Goal: Task Accomplishment & Management: Use online tool/utility

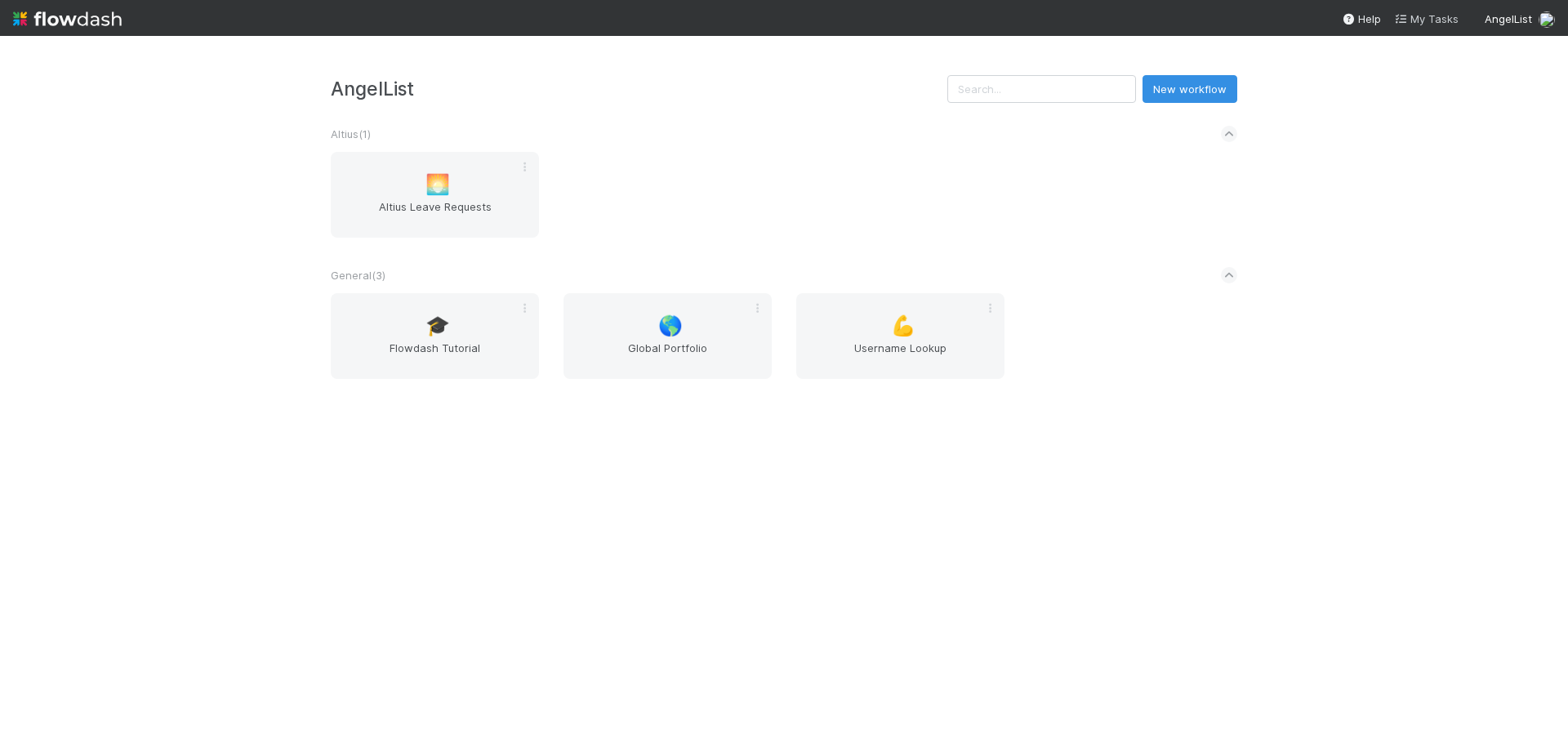
click at [1425, 17] on span "My Tasks" at bounding box center [1426, 19] width 64 height 13
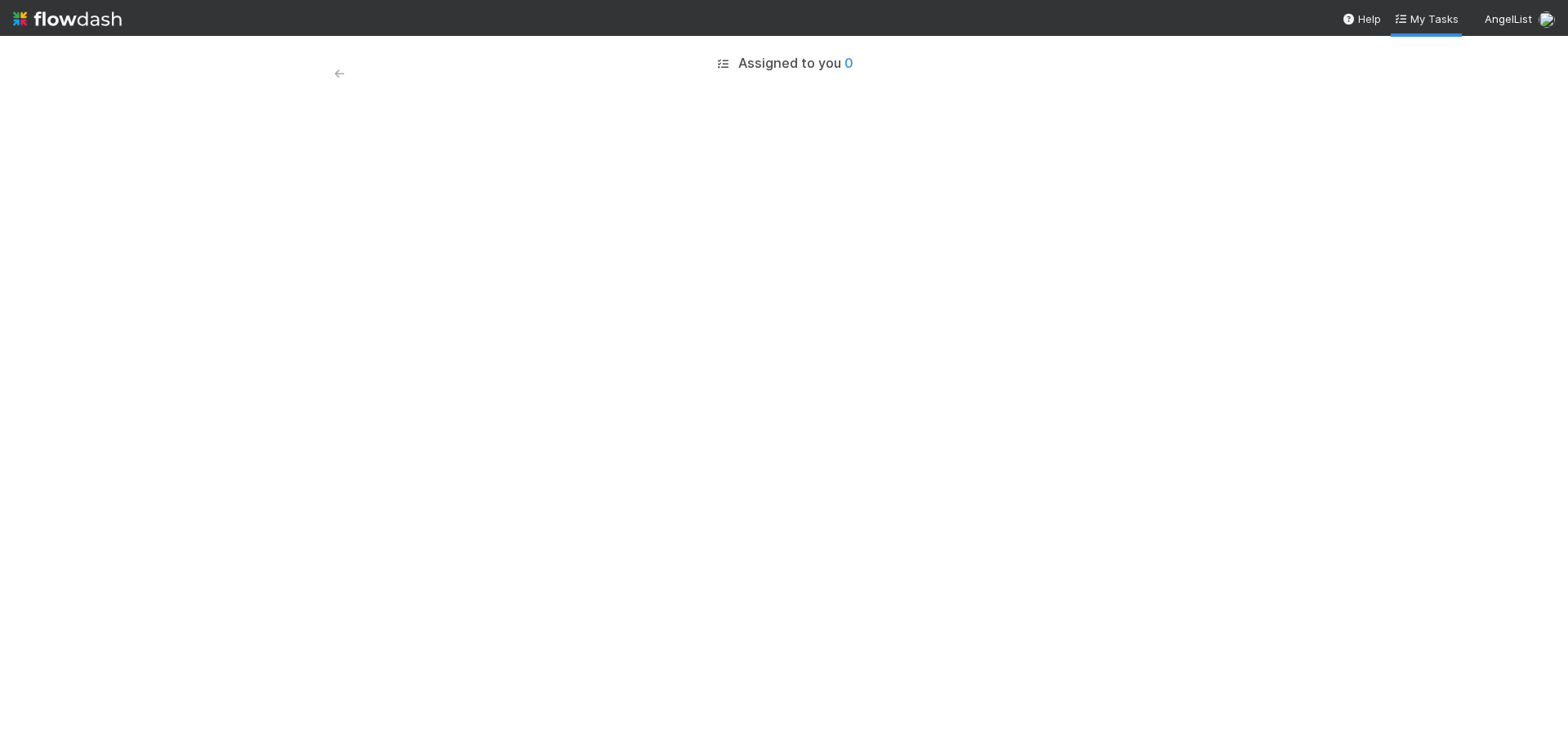
click at [338, 73] on icon at bounding box center [339, 73] width 17 height 11
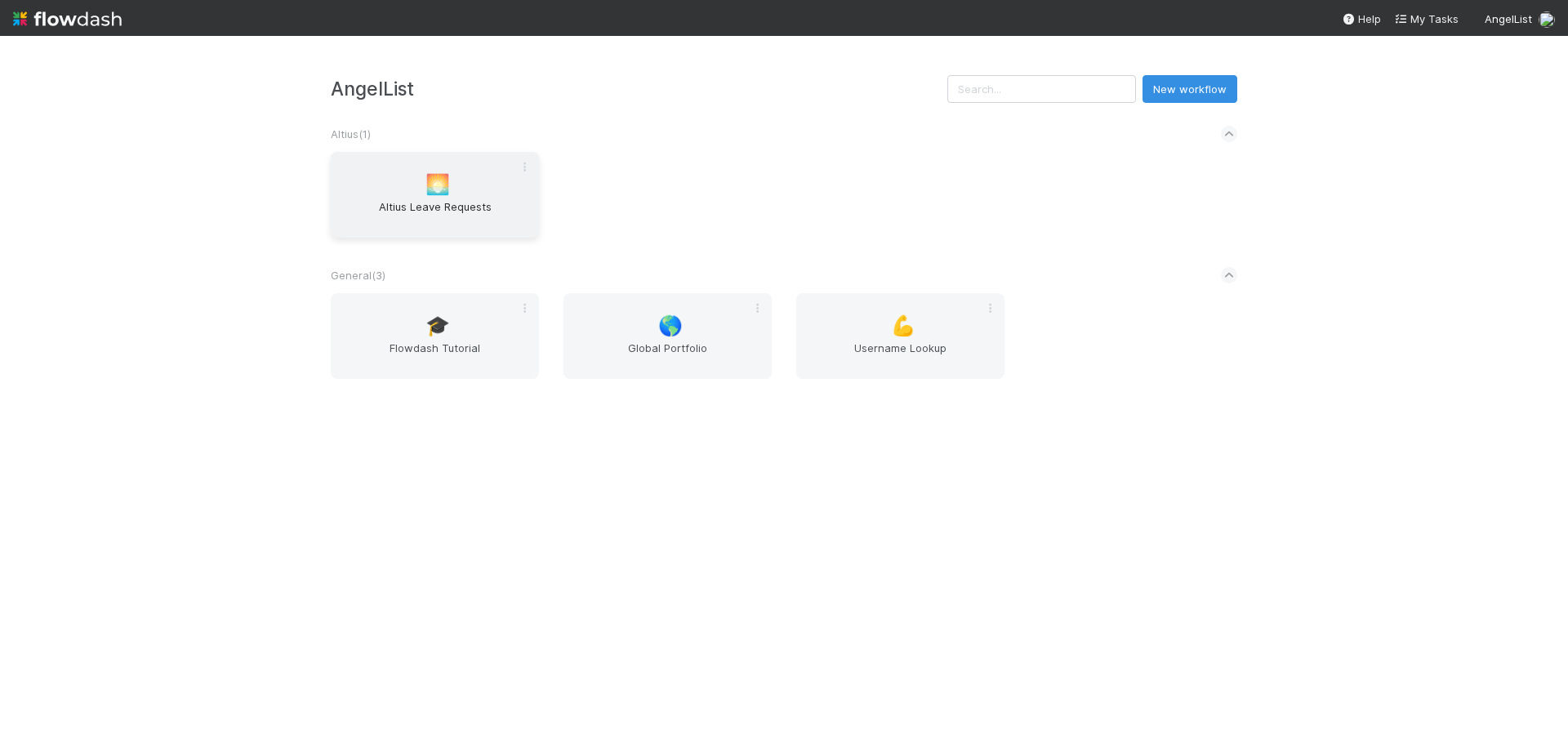
click at [410, 199] on span "Altius Leave Requests" at bounding box center [435, 214] width 195 height 32
